Goal: Information Seeking & Learning: Understand process/instructions

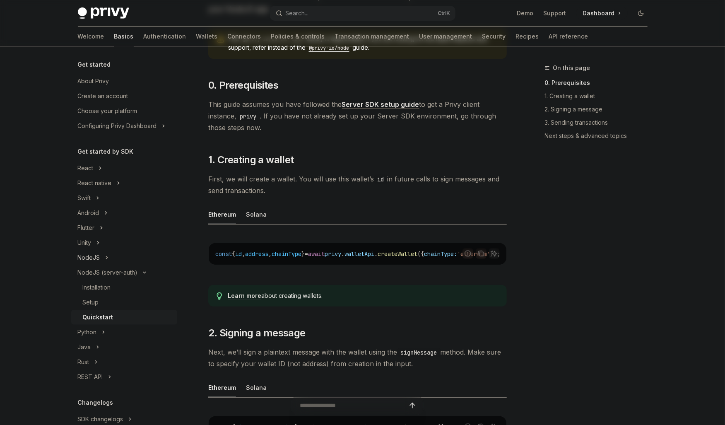
click at [101, 254] on button "NodeJS" at bounding box center [124, 257] width 106 height 15
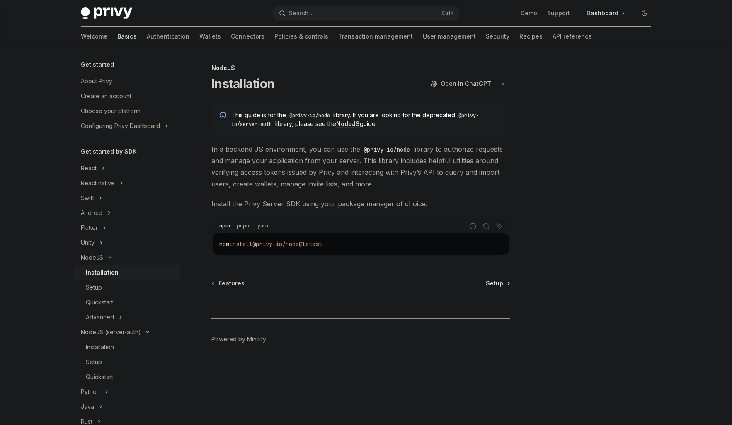
click at [491, 280] on span "Setup" at bounding box center [494, 283] width 17 height 8
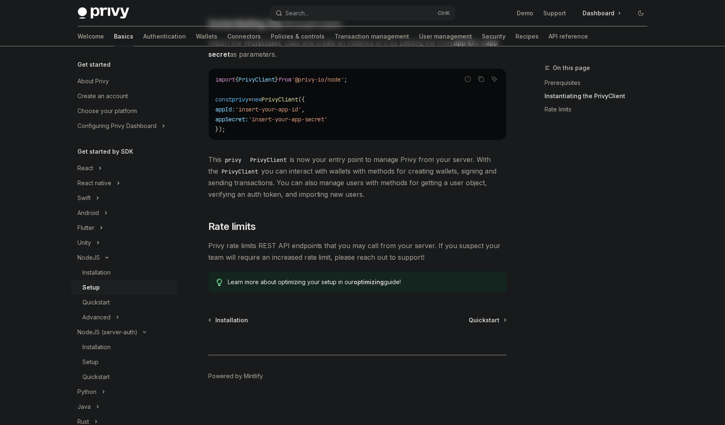
scroll to position [265, 0]
click at [117, 303] on div "Quickstart" at bounding box center [127, 302] width 89 height 10
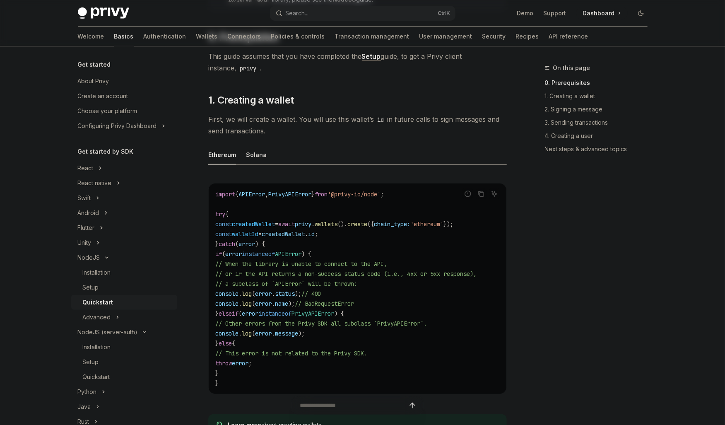
scroll to position [152, 0]
click at [151, 292] on div "Setup" at bounding box center [127, 288] width 89 height 10
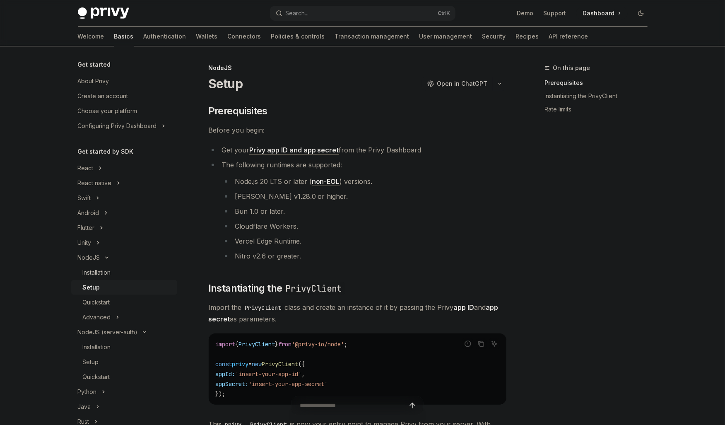
click at [145, 270] on div "Installation" at bounding box center [127, 273] width 89 height 10
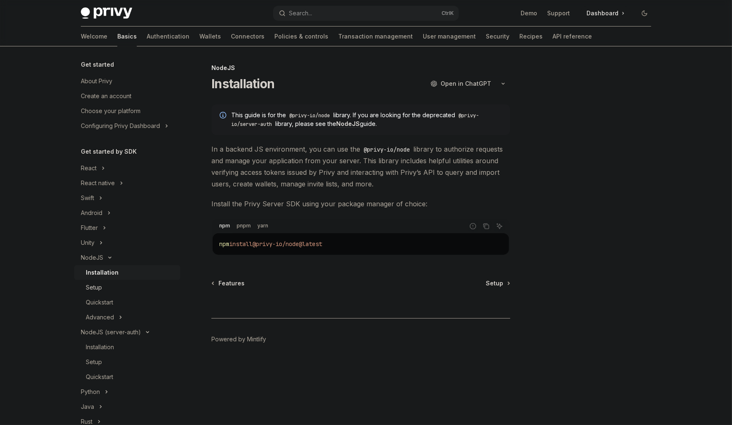
click at [139, 282] on link "Setup" at bounding box center [127, 287] width 106 height 15
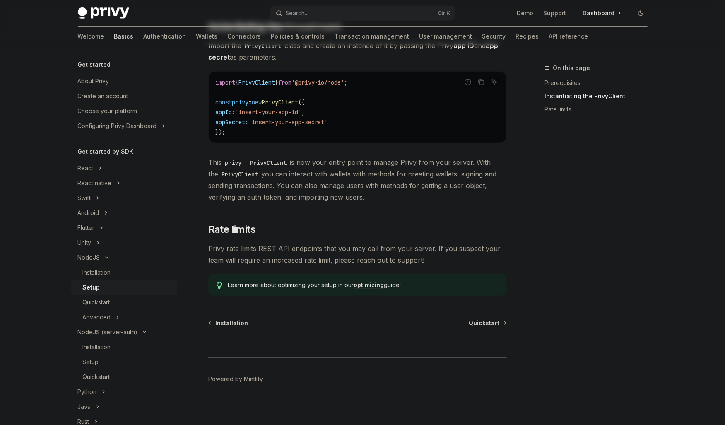
scroll to position [265, 0]
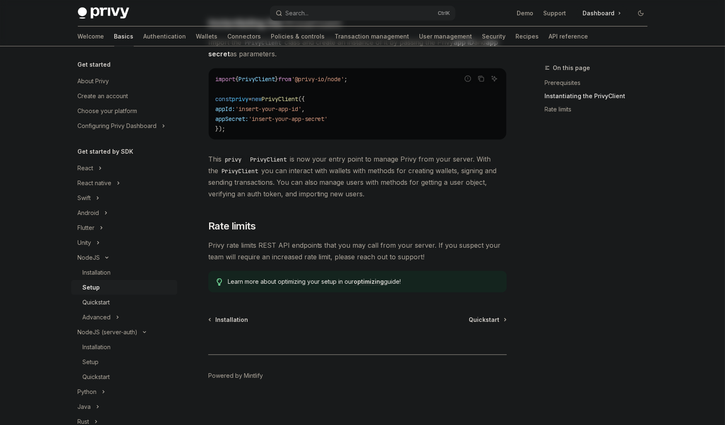
click at [121, 302] on div "Quickstart" at bounding box center [127, 302] width 89 height 10
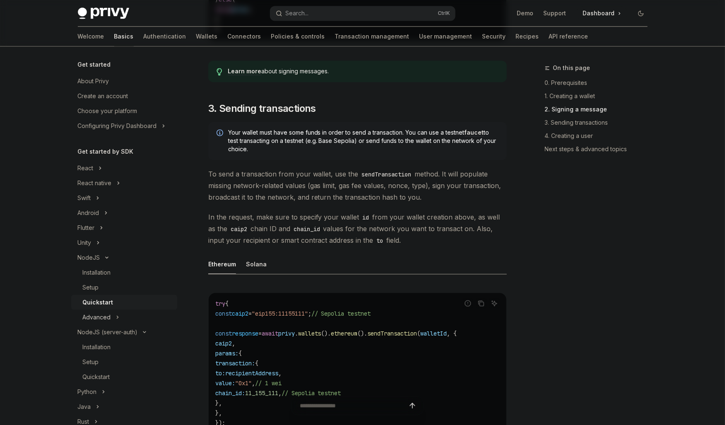
scroll to position [901, 0]
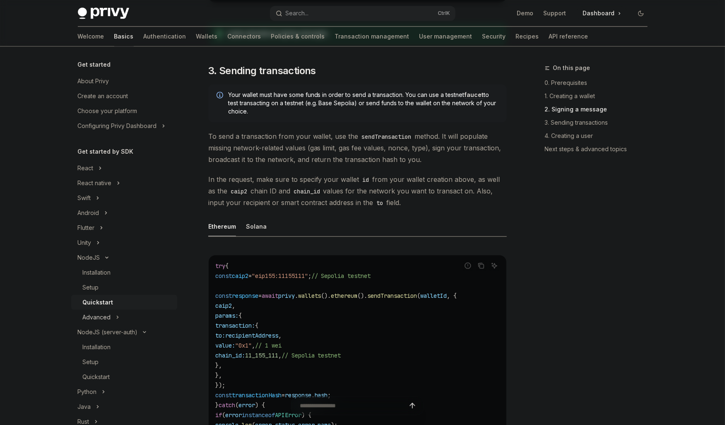
click at [151, 316] on button "Advanced" at bounding box center [124, 317] width 106 height 15
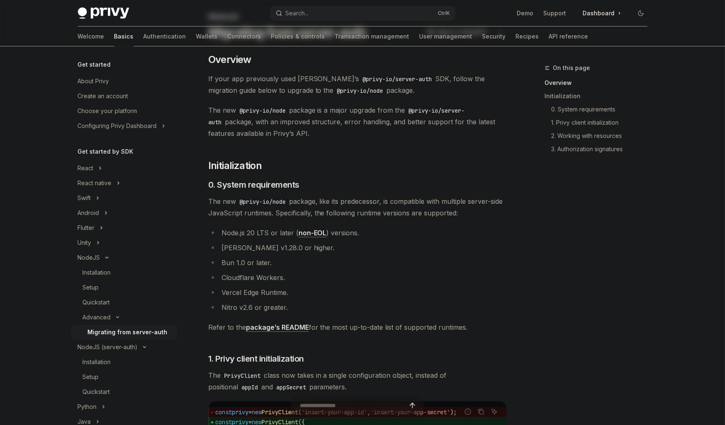
scroll to position [56, 0]
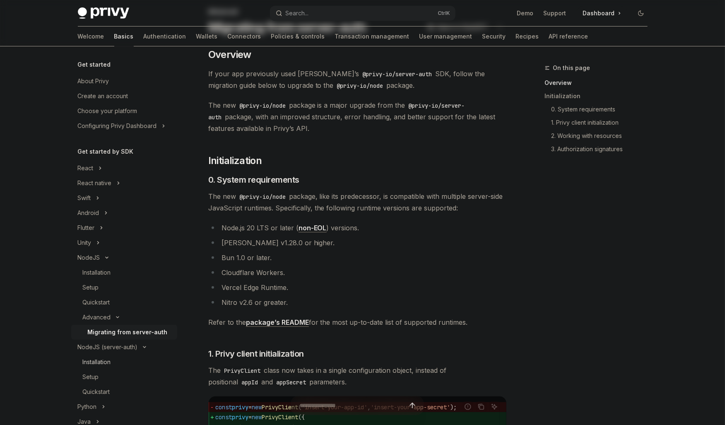
click at [136, 360] on div "Installation" at bounding box center [127, 362] width 89 height 10
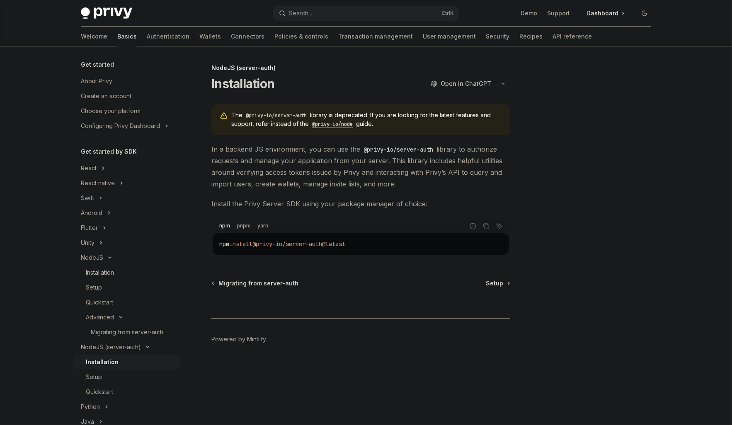
click at [110, 275] on div "Installation" at bounding box center [100, 273] width 28 height 10
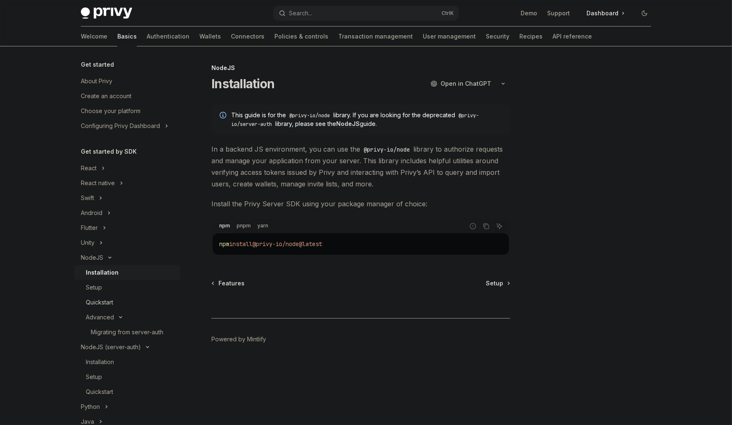
click at [116, 303] on div "Quickstart" at bounding box center [130, 302] width 89 height 10
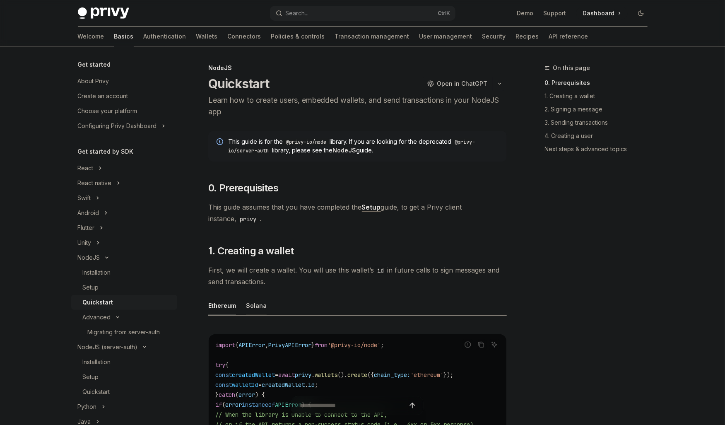
click at [259, 304] on div "Solana" at bounding box center [256, 305] width 21 height 19
type textarea "*"
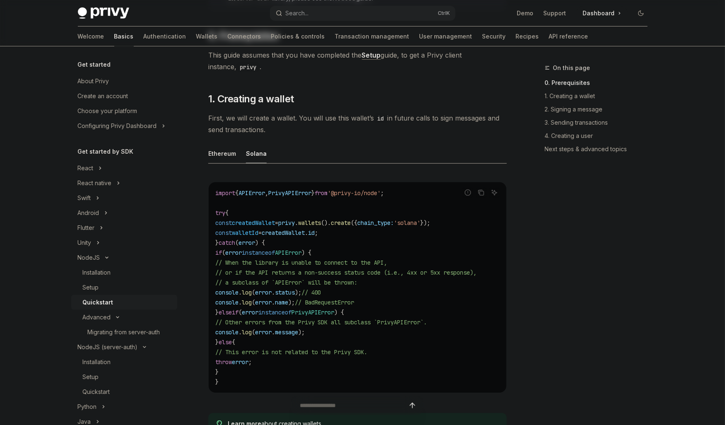
scroll to position [143, 0]
